Goal: Information Seeking & Learning: Learn about a topic

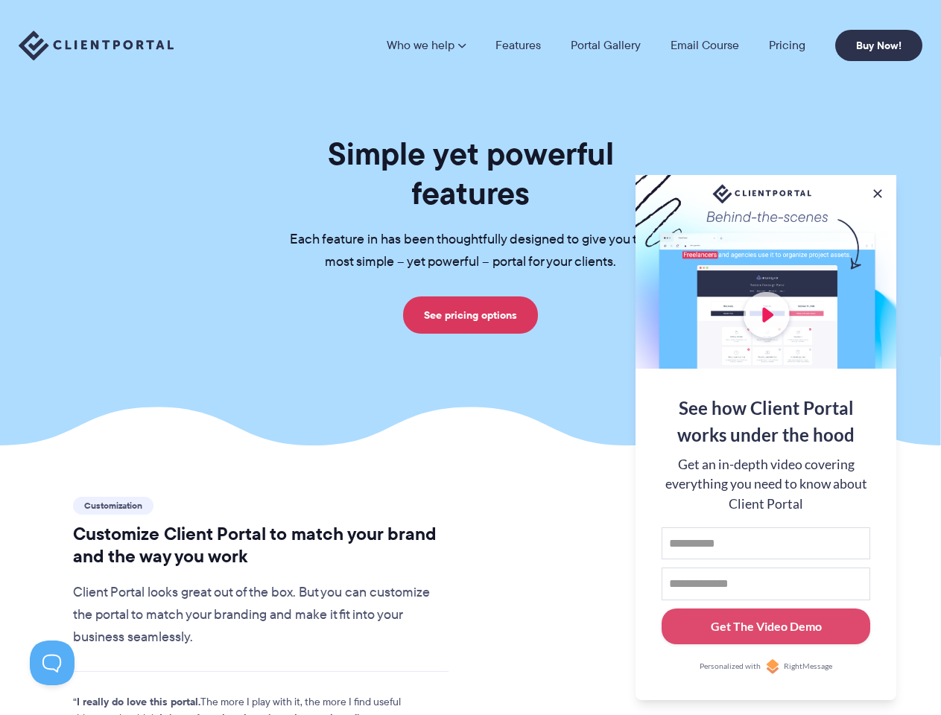
click at [470, 358] on section "Simple yet powerful features Each feature in has been thoughtfully designed to …" at bounding box center [470, 223] width 941 height 446
click at [427, 45] on link "Who we help" at bounding box center [426, 45] width 79 height 12
click at [878, 191] on button at bounding box center [877, 193] width 15 height 15
click at [52, 663] on button at bounding box center [52, 663] width 45 height 45
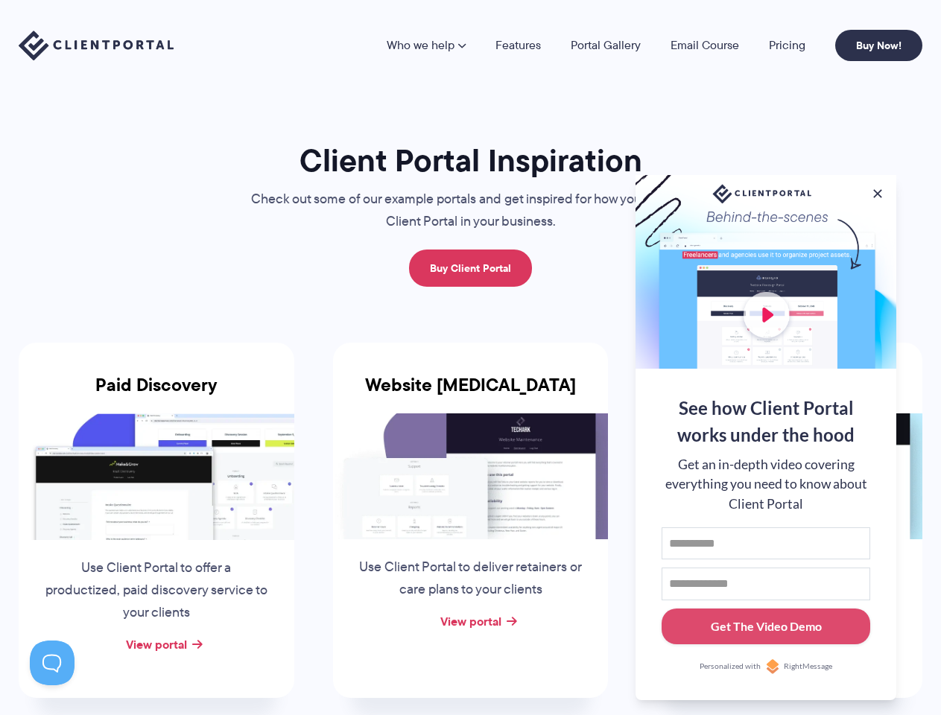
click at [470, 358] on div "Website Retainer Use Client Portal to deliver retainers or care plans to your c…" at bounding box center [471, 520] width 276 height 355
click at [427, 45] on link "Who we help" at bounding box center [426, 45] width 79 height 12
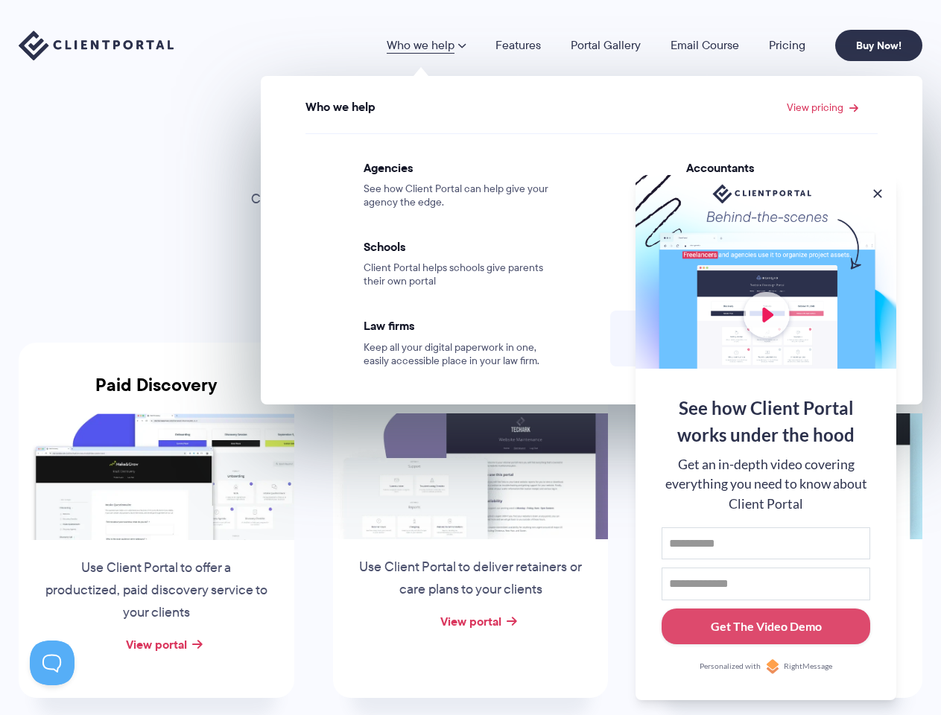
click at [878, 191] on button at bounding box center [877, 193] width 15 height 15
click at [766, 436] on img at bounding box center [785, 477] width 276 height 126
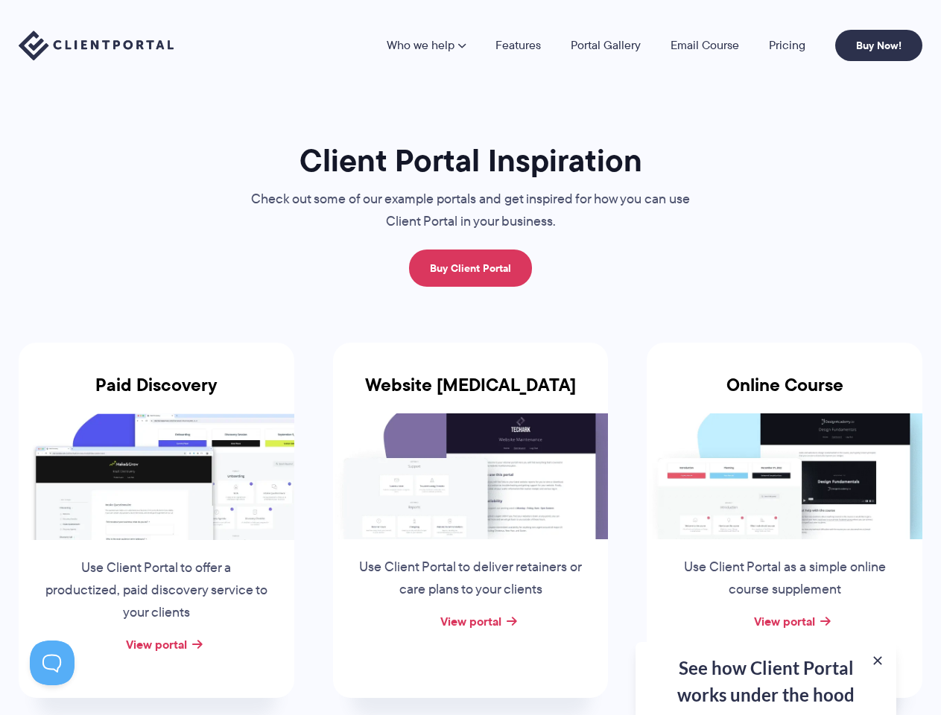
click at [52, 663] on button at bounding box center [52, 663] width 45 height 45
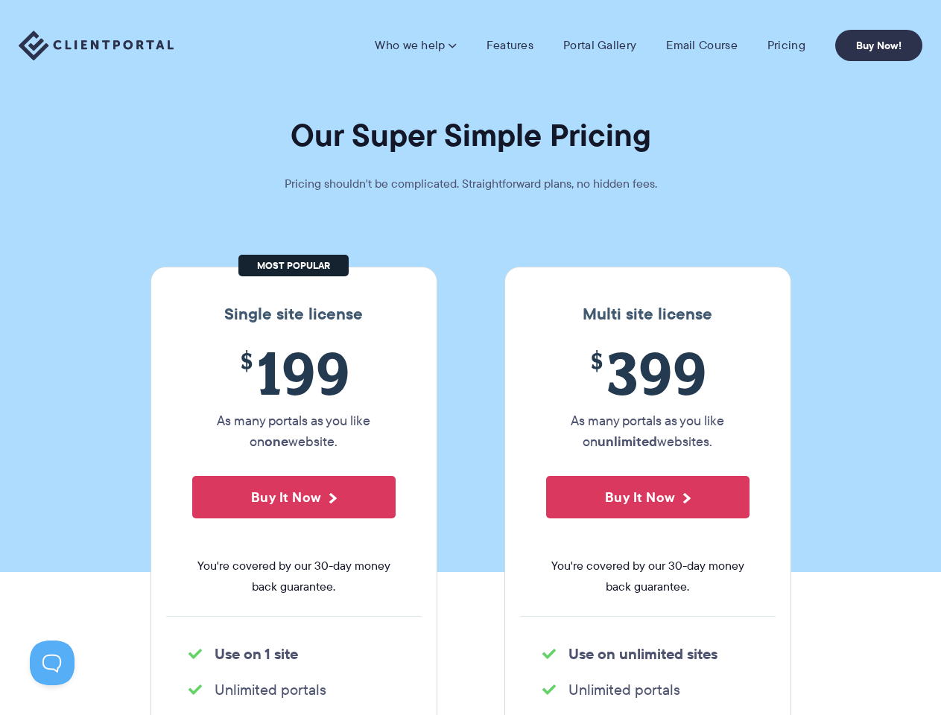
click at [470, 358] on section "Our Super Simple Pricing Pricing shouldn't be complicated. Straightforward plan…" at bounding box center [470, 286] width 941 height 572
click at [417, 45] on link "Who we help" at bounding box center [415, 45] width 81 height 15
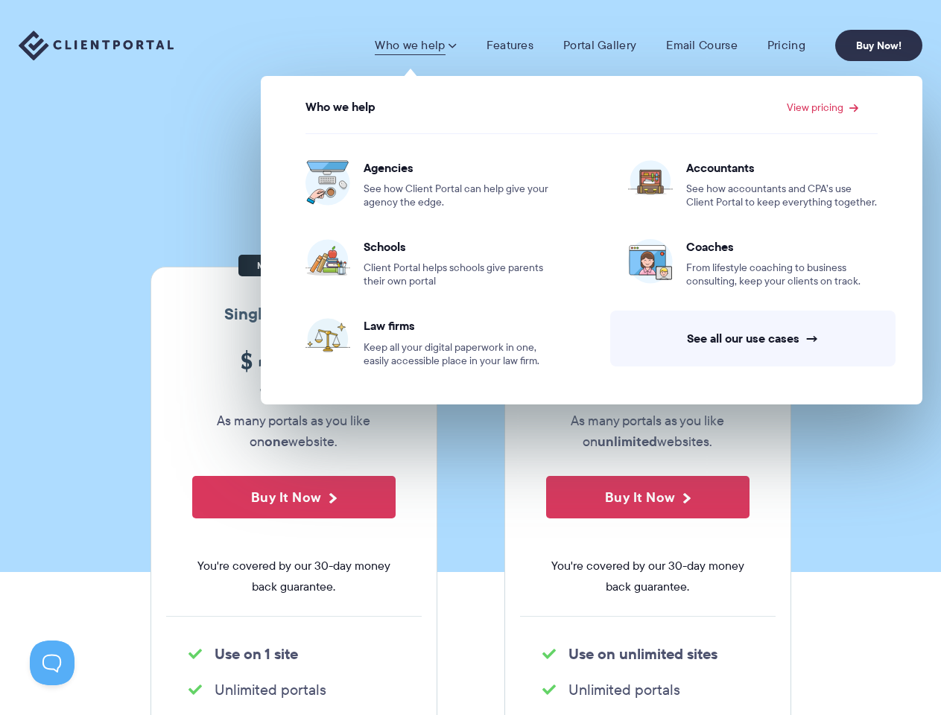
click at [294, 497] on button "Buy It Now" at bounding box center [293, 497] width 203 height 42
